Goal: Complete application form

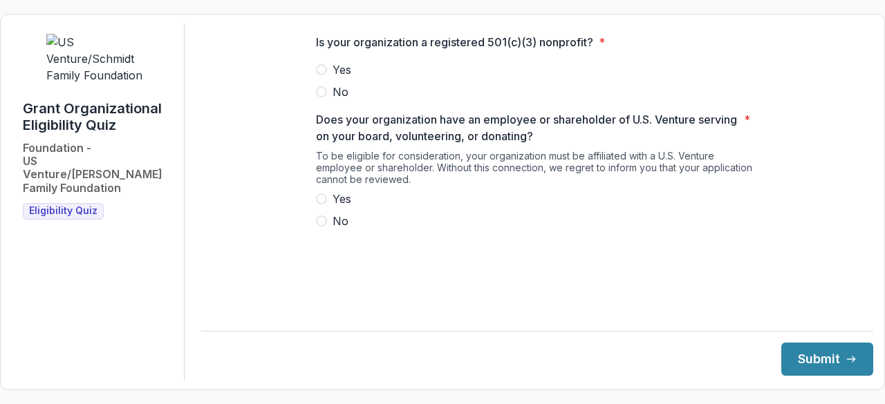
click at [324, 75] on span at bounding box center [321, 69] width 11 height 11
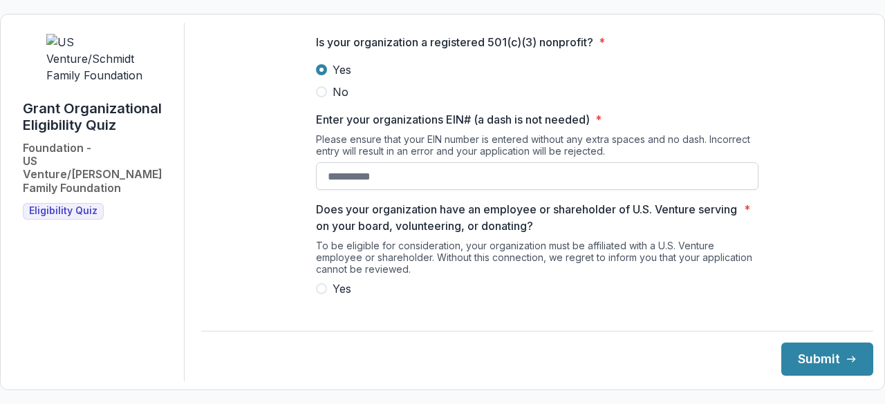
click at [358, 179] on input "Enter your organizations EIN# (a dash is not needed) *" at bounding box center [537, 176] width 442 height 28
type input "**********"
click at [319, 308] on div "Yes No" at bounding box center [537, 300] width 442 height 39
click at [321, 294] on span at bounding box center [321, 288] width 11 height 11
click at [803, 364] on button "Submit" at bounding box center [827, 359] width 92 height 33
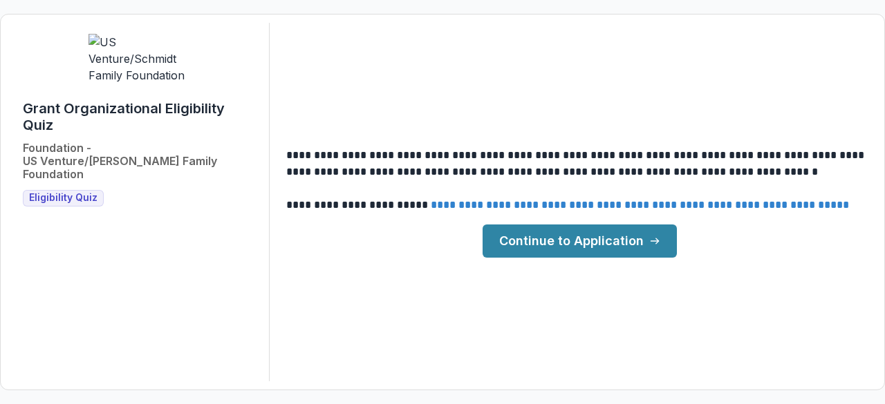
click at [587, 238] on link "Continue to Application" at bounding box center [579, 241] width 194 height 33
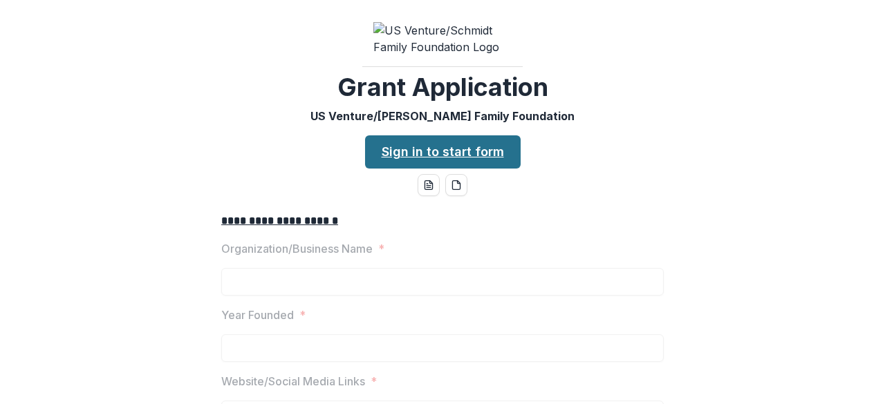
click at [471, 162] on link "Sign in to start form" at bounding box center [442, 151] width 155 height 33
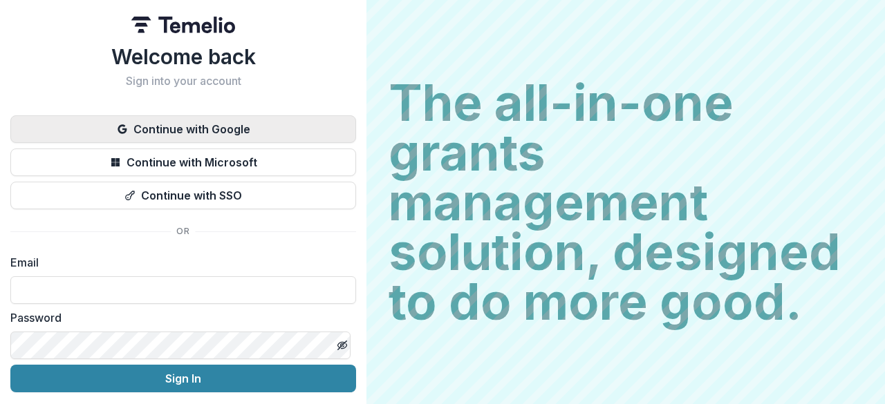
click at [200, 126] on button "Continue with Google" at bounding box center [183, 129] width 346 height 28
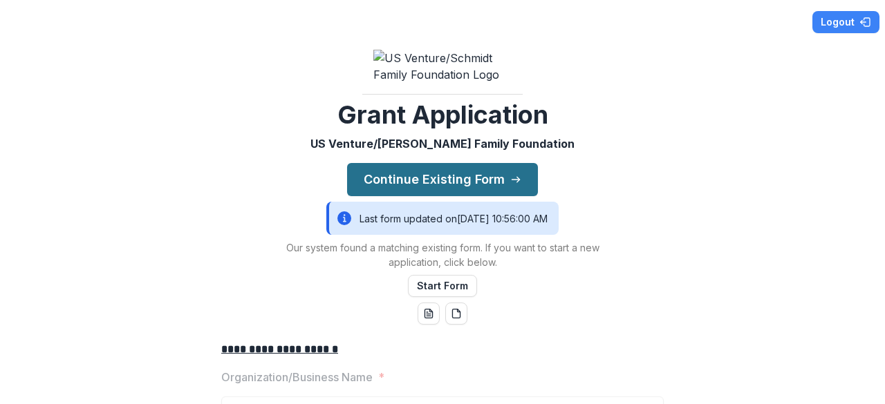
click at [466, 194] on button "Continue Existing Form" at bounding box center [442, 179] width 191 height 33
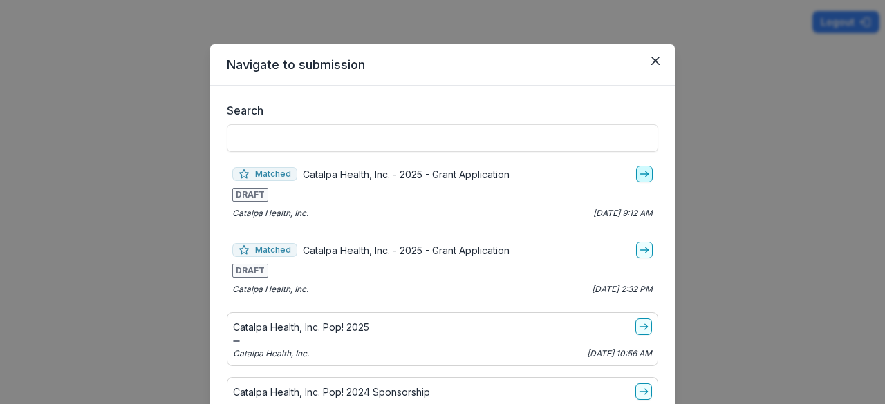
click at [640, 174] on line "go-to" at bounding box center [644, 174] width 8 height 0
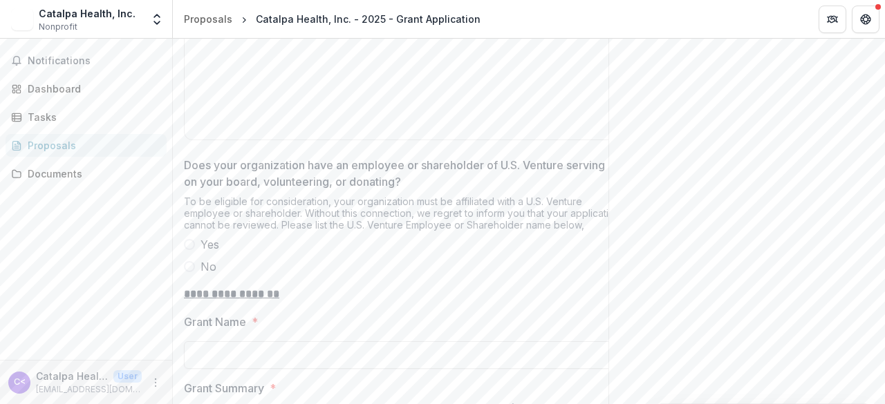
scroll to position [836, 0]
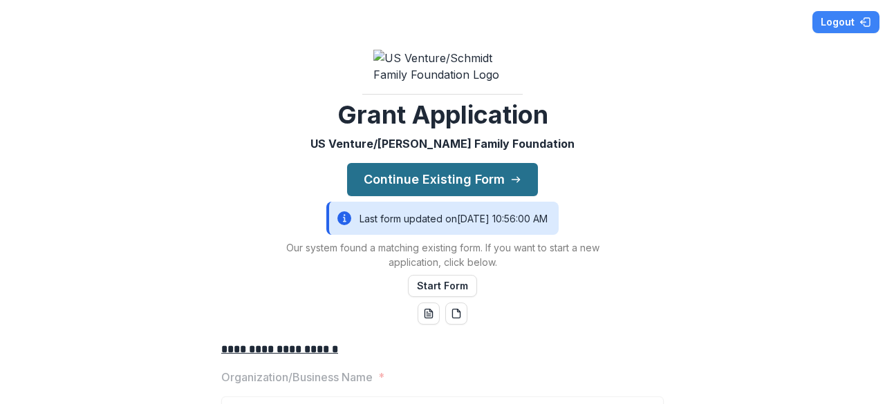
click at [477, 191] on button "Continue Existing Form" at bounding box center [442, 179] width 191 height 33
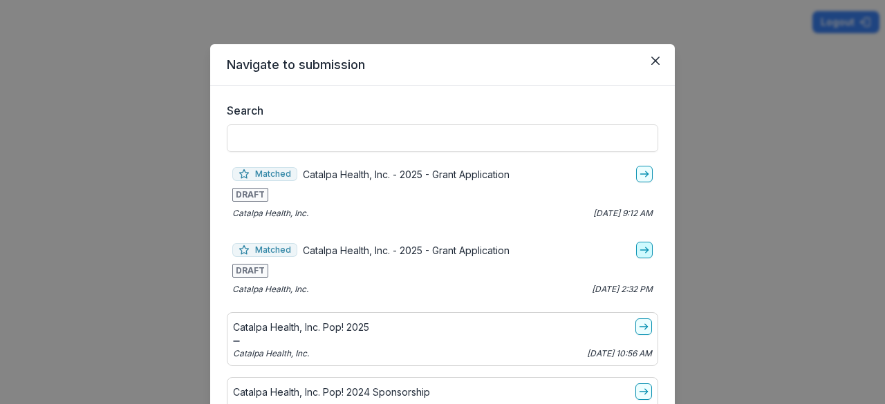
click at [639, 251] on icon "go-to" at bounding box center [644, 250] width 11 height 11
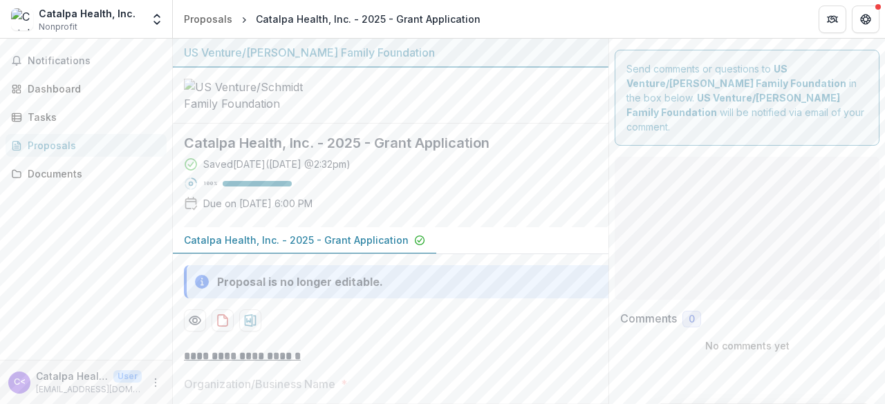
type input "**********"
type input "*******"
